Goal: Task Accomplishment & Management: Use online tool/utility

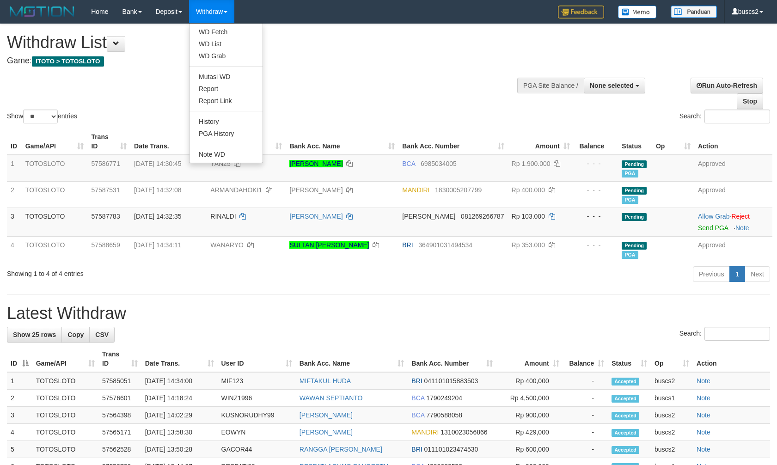
select select
select select "**"
click at [221, 31] on link "WD Fetch" at bounding box center [226, 32] width 73 height 12
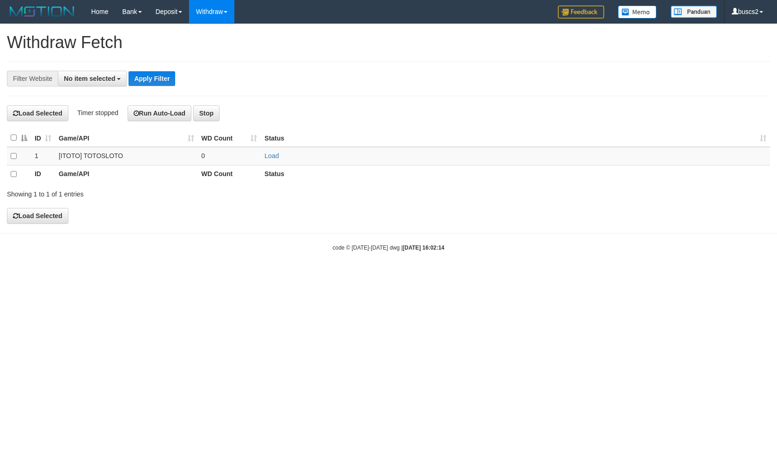
select select
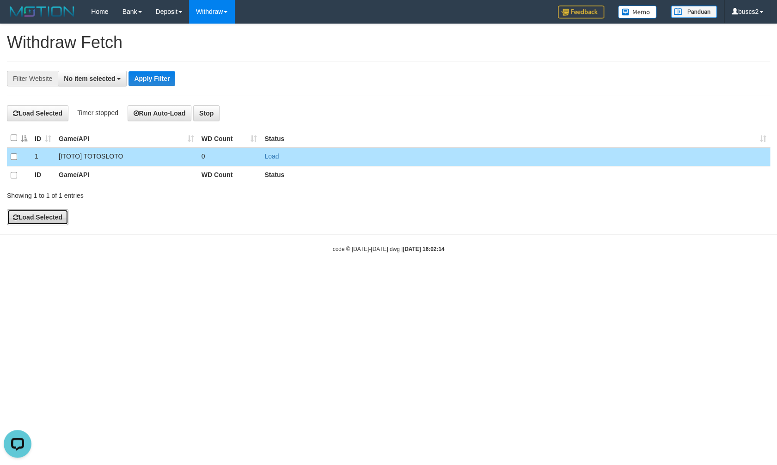
click at [45, 214] on button "Load Selected" at bounding box center [37, 217] width 61 height 16
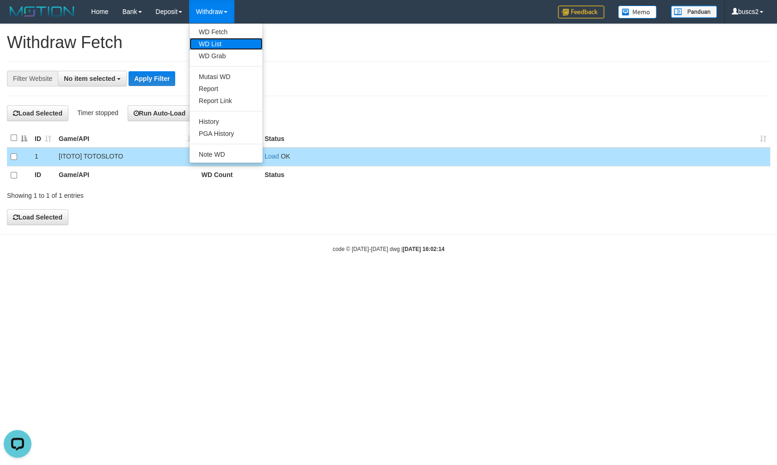
click at [221, 43] on link "WD List" at bounding box center [226, 44] width 73 height 12
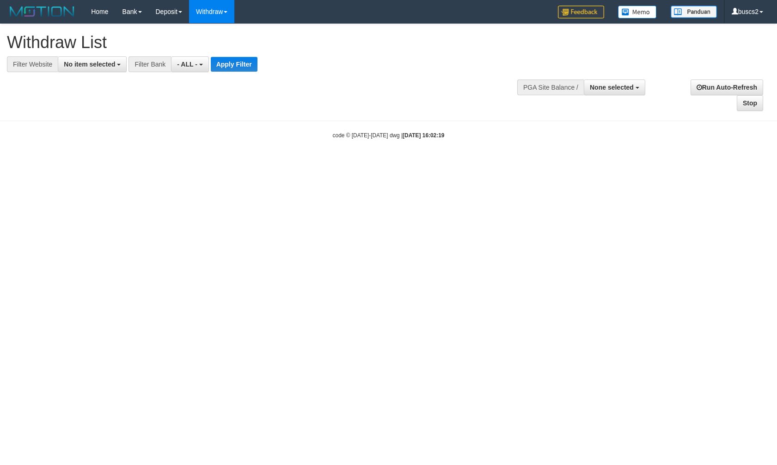
select select
click at [83, 66] on span "No item selected" at bounding box center [89, 64] width 51 height 7
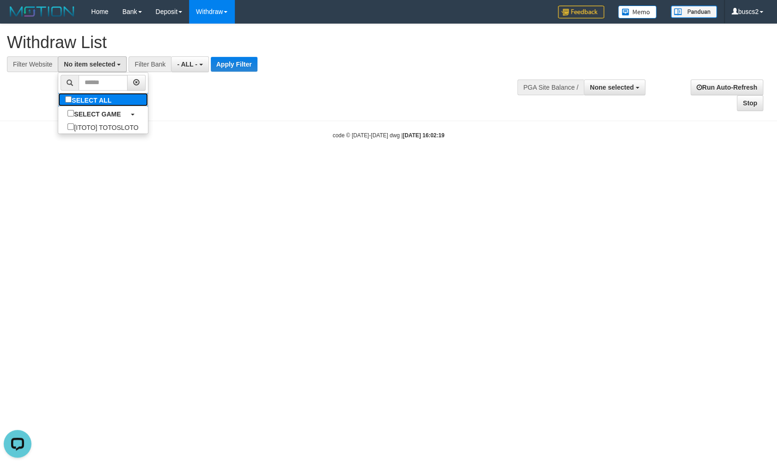
click at [58, 102] on label "SELECT ALL" at bounding box center [89, 99] width 62 height 13
select select "****"
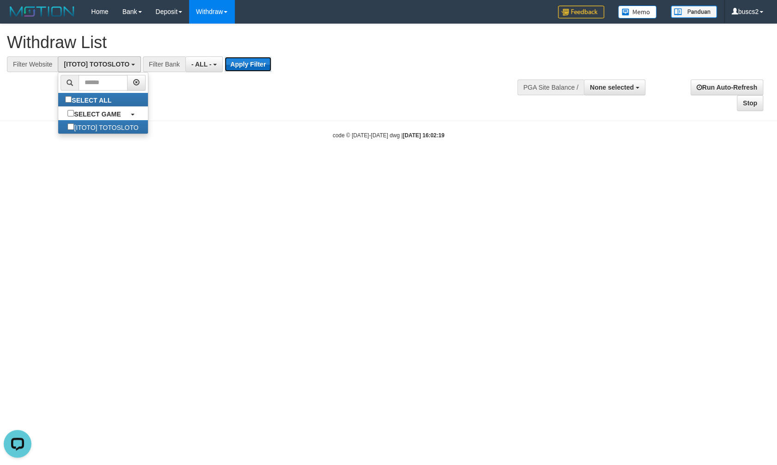
click at [248, 62] on button "Apply Filter" at bounding box center [248, 64] width 47 height 15
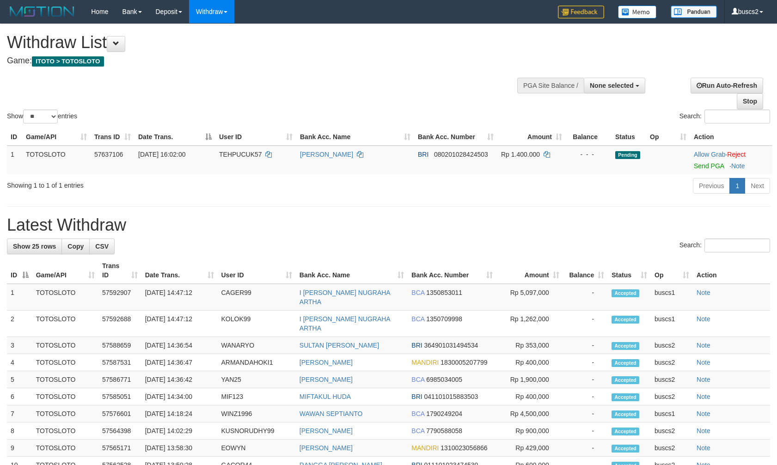
select select
select select "**"
click at [709, 162] on td "Allow Grab · Reject Send PGA · Note" at bounding box center [731, 160] width 82 height 29
click at [712, 160] on div at bounding box center [731, 160] width 75 height 2
click at [712, 163] on link "Send PGA" at bounding box center [709, 165] width 30 height 7
